Goal: Information Seeking & Learning: Learn about a topic

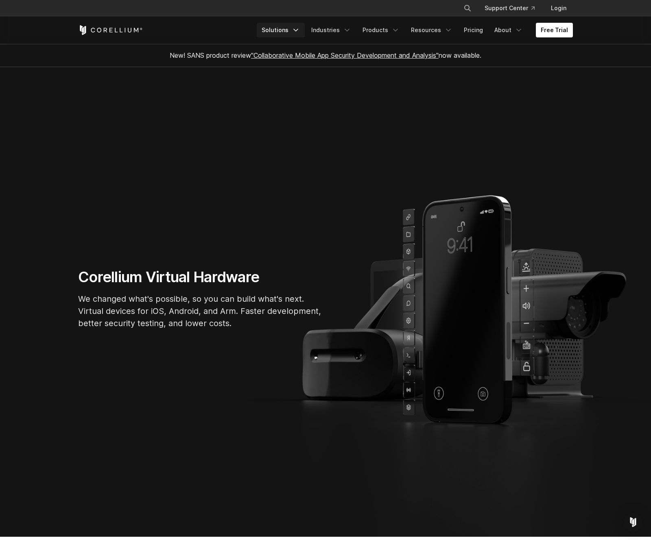
click at [300, 30] on icon "Navigation Menu" at bounding box center [296, 30] width 8 height 8
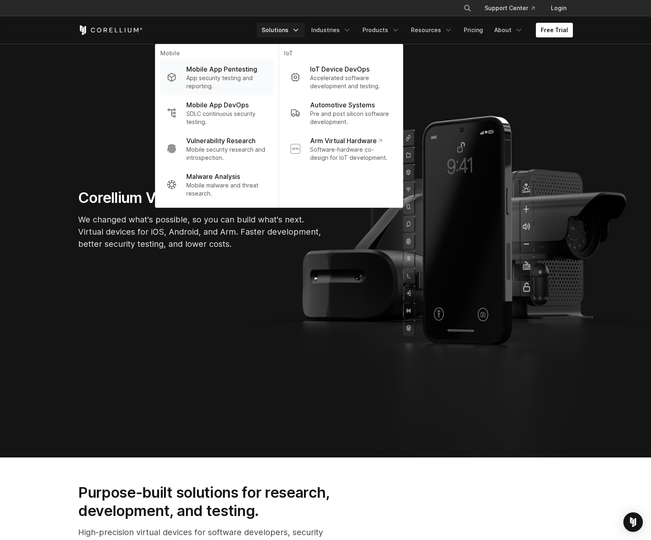
scroll to position [81, 0]
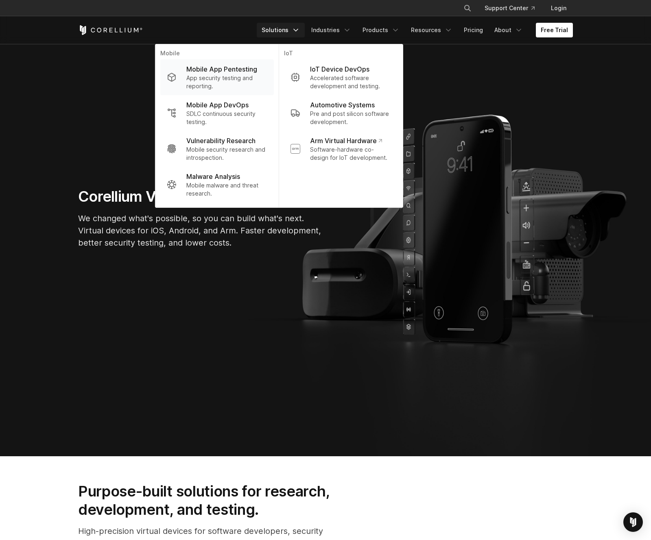
click at [221, 81] on p "App security testing and reporting." at bounding box center [226, 82] width 81 height 16
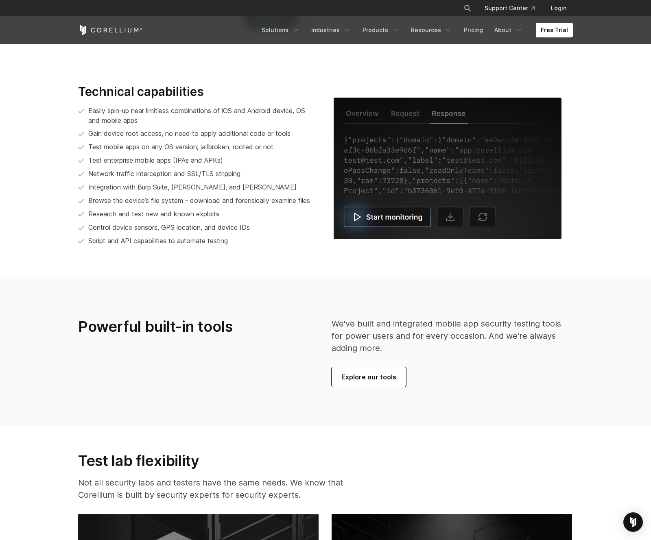
scroll to position [1834, 0]
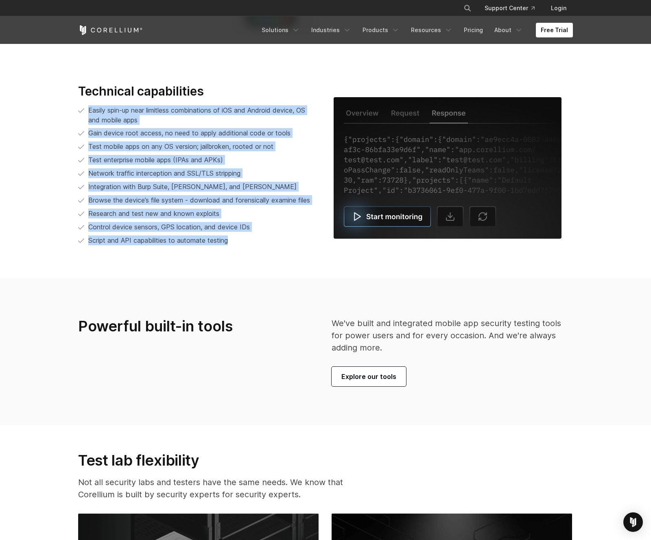
drag, startPoint x: 89, startPoint y: 101, endPoint x: 254, endPoint y: 245, distance: 218.6
click at [254, 247] on div "Technical capabilities Easily spin-up near limitless combinations of iOS and An…" at bounding box center [198, 168] width 256 height 169
click at [254, 245] on li "Script and API capabilities to automate testing" at bounding box center [197, 241] width 239 height 10
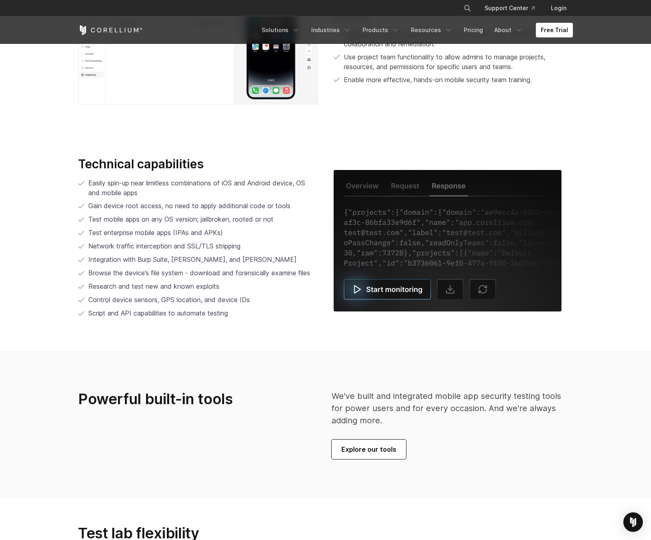
scroll to position [1628, 0]
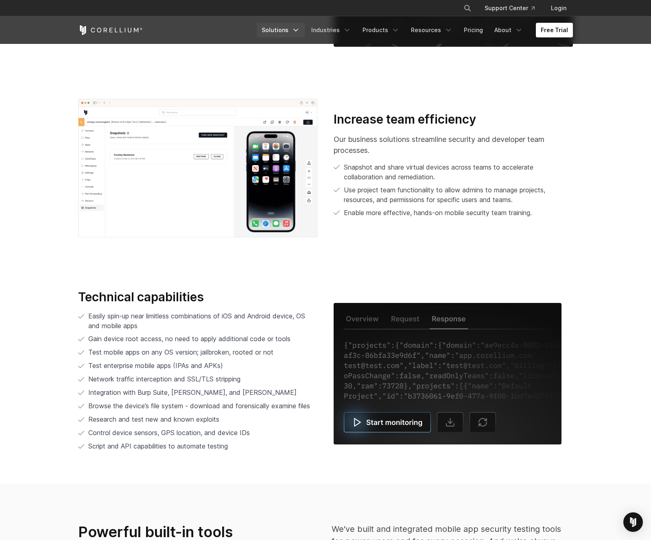
click at [292, 32] on link "Solutions" at bounding box center [281, 30] width 48 height 15
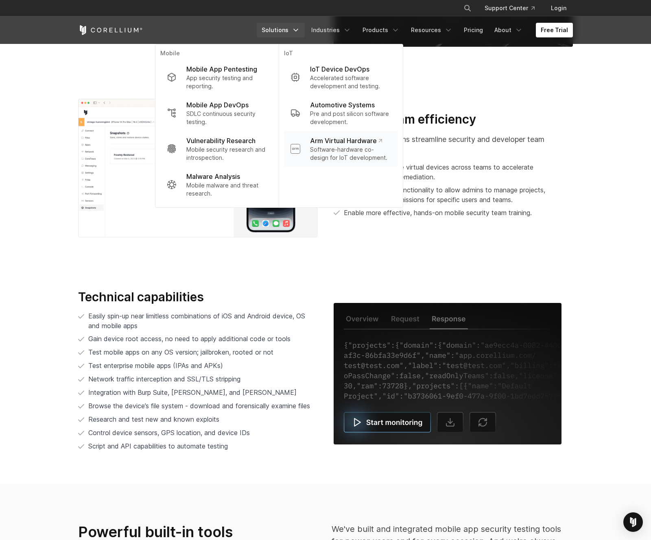
click at [370, 149] on p "Software-hardware co-design for IoT development." at bounding box center [350, 154] width 81 height 16
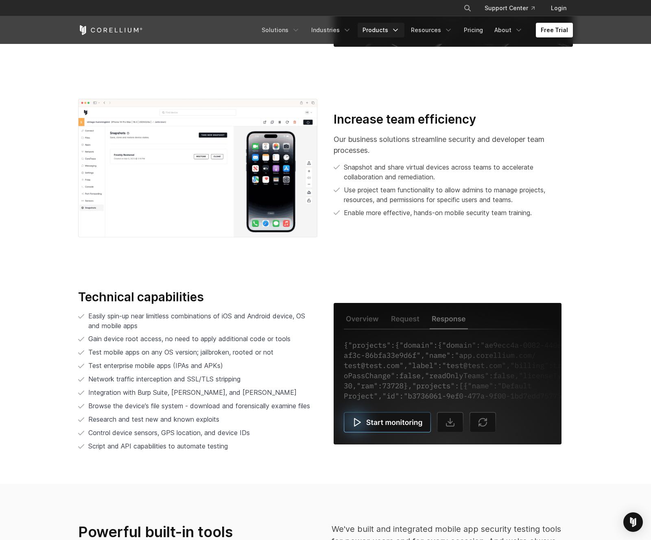
click at [381, 31] on link "Products" at bounding box center [381, 30] width 47 height 15
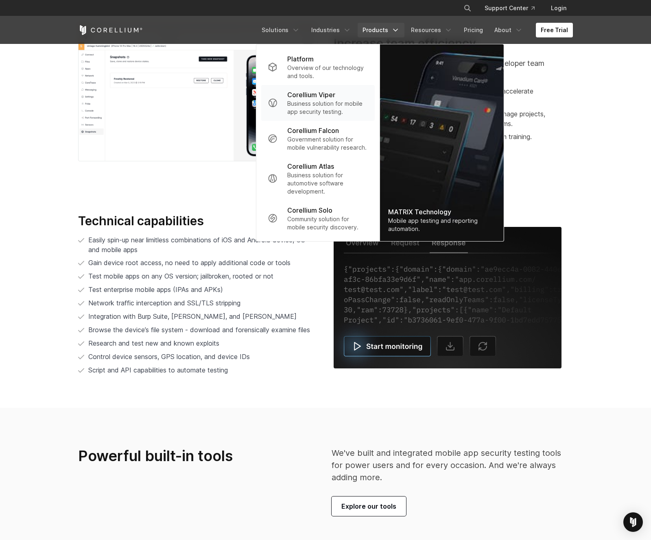
scroll to position [1728, 0]
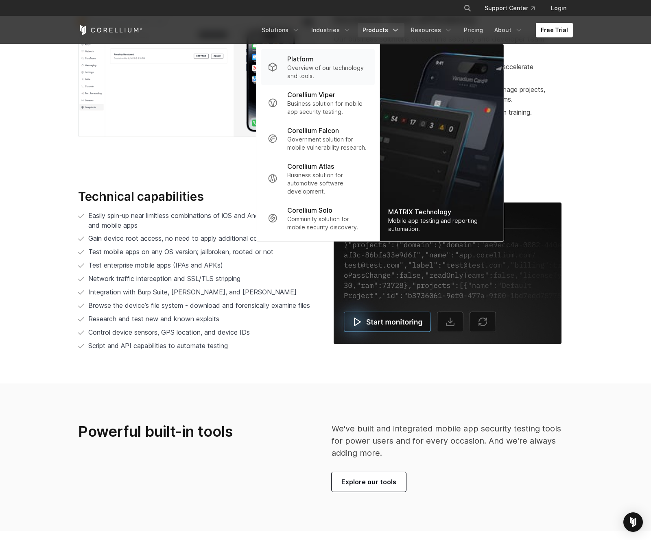
click at [318, 65] on p "Overview of our technology and tools." at bounding box center [327, 72] width 81 height 16
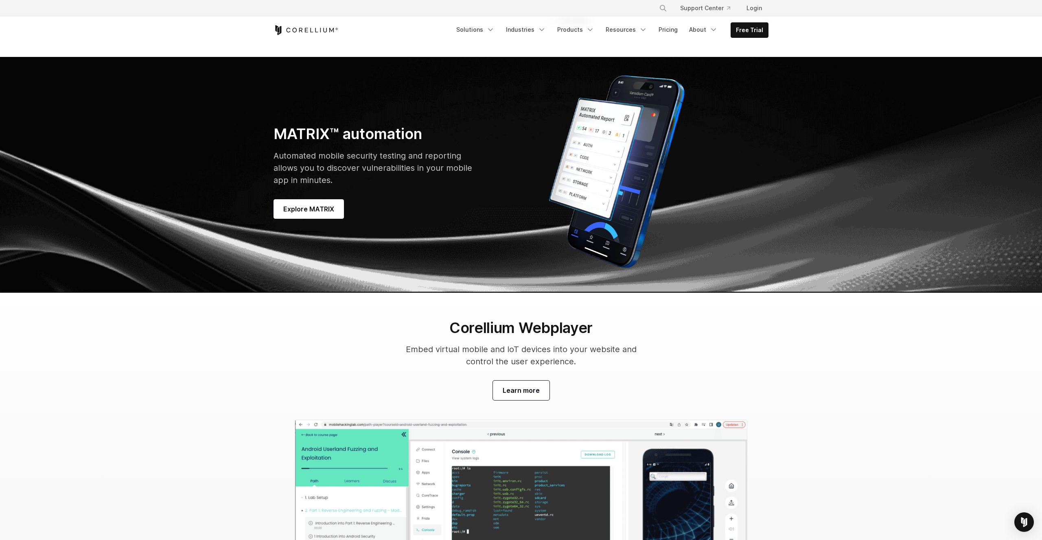
scroll to position [2274, 0]
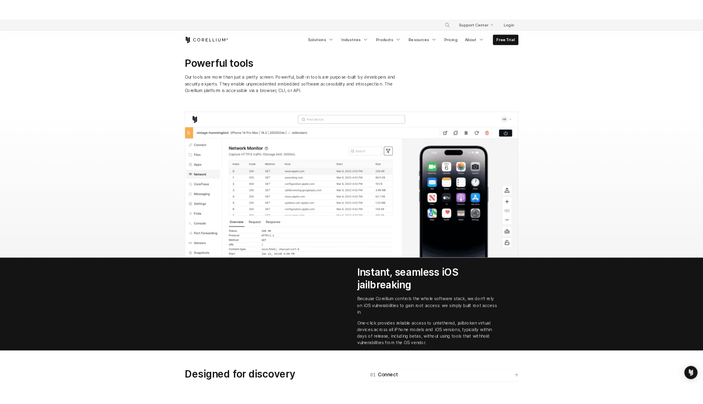
scroll to position [629, 0]
